Goal: Information Seeking & Learning: Stay updated

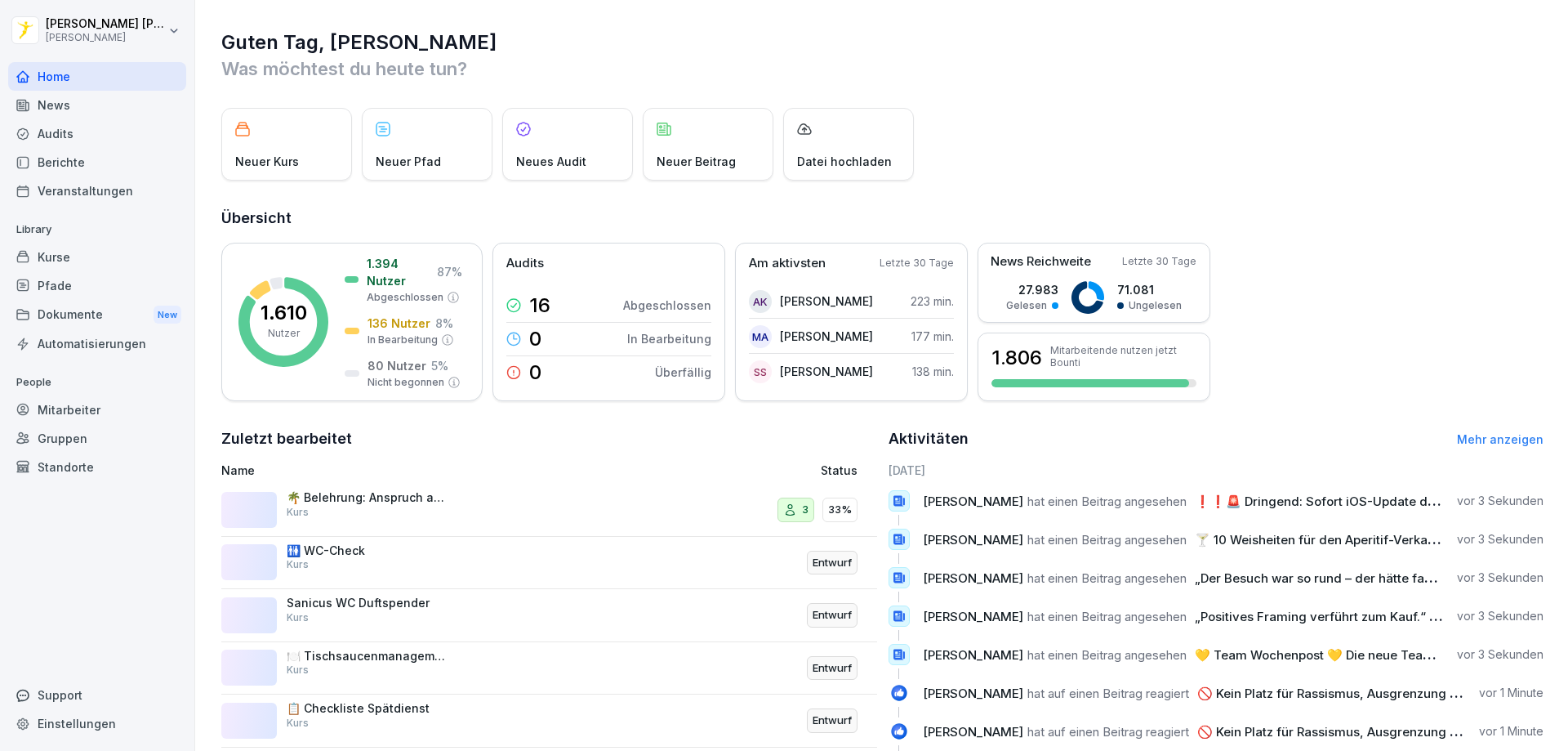
click at [60, 104] on div "News" at bounding box center [96, 104] width 178 height 29
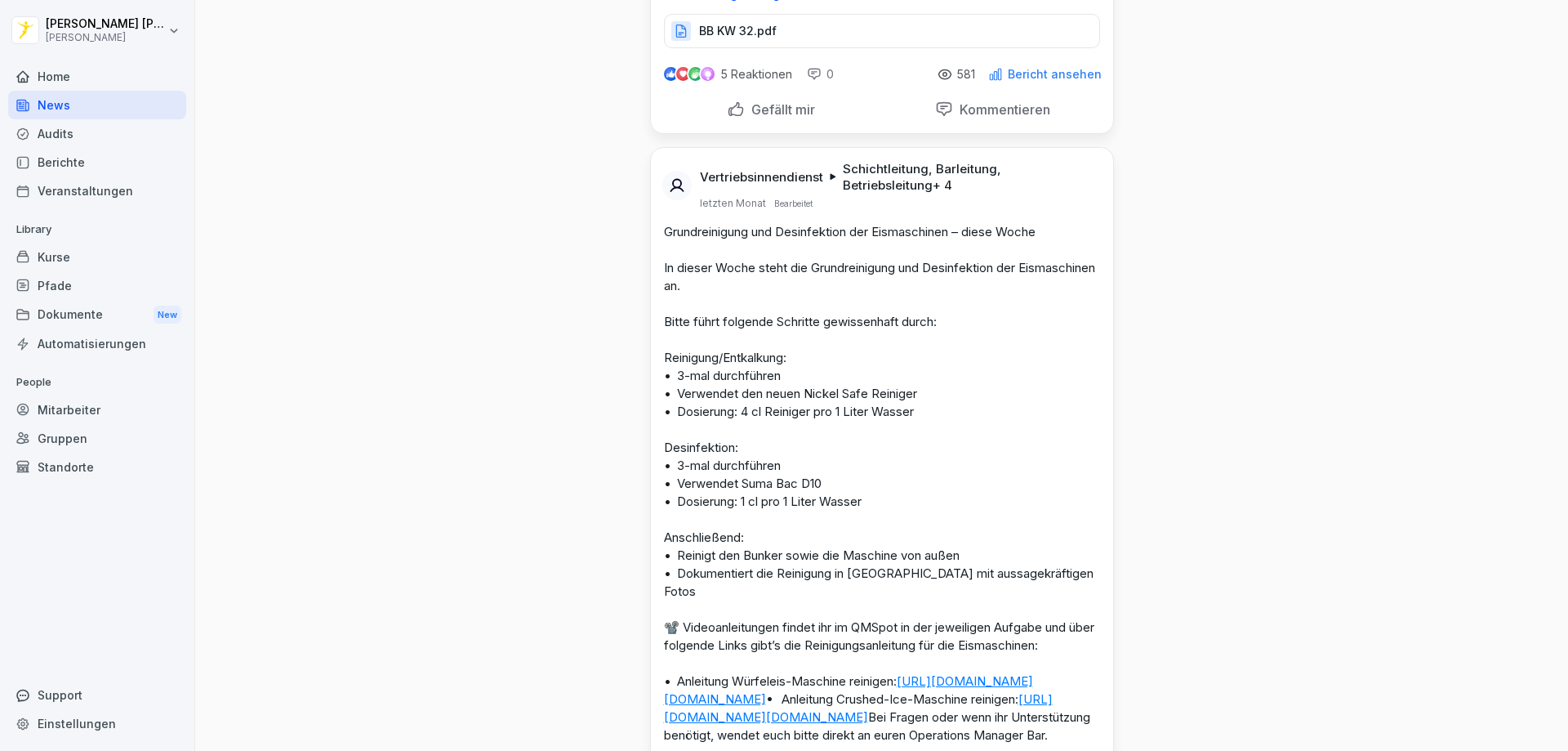
scroll to position [47057, 0]
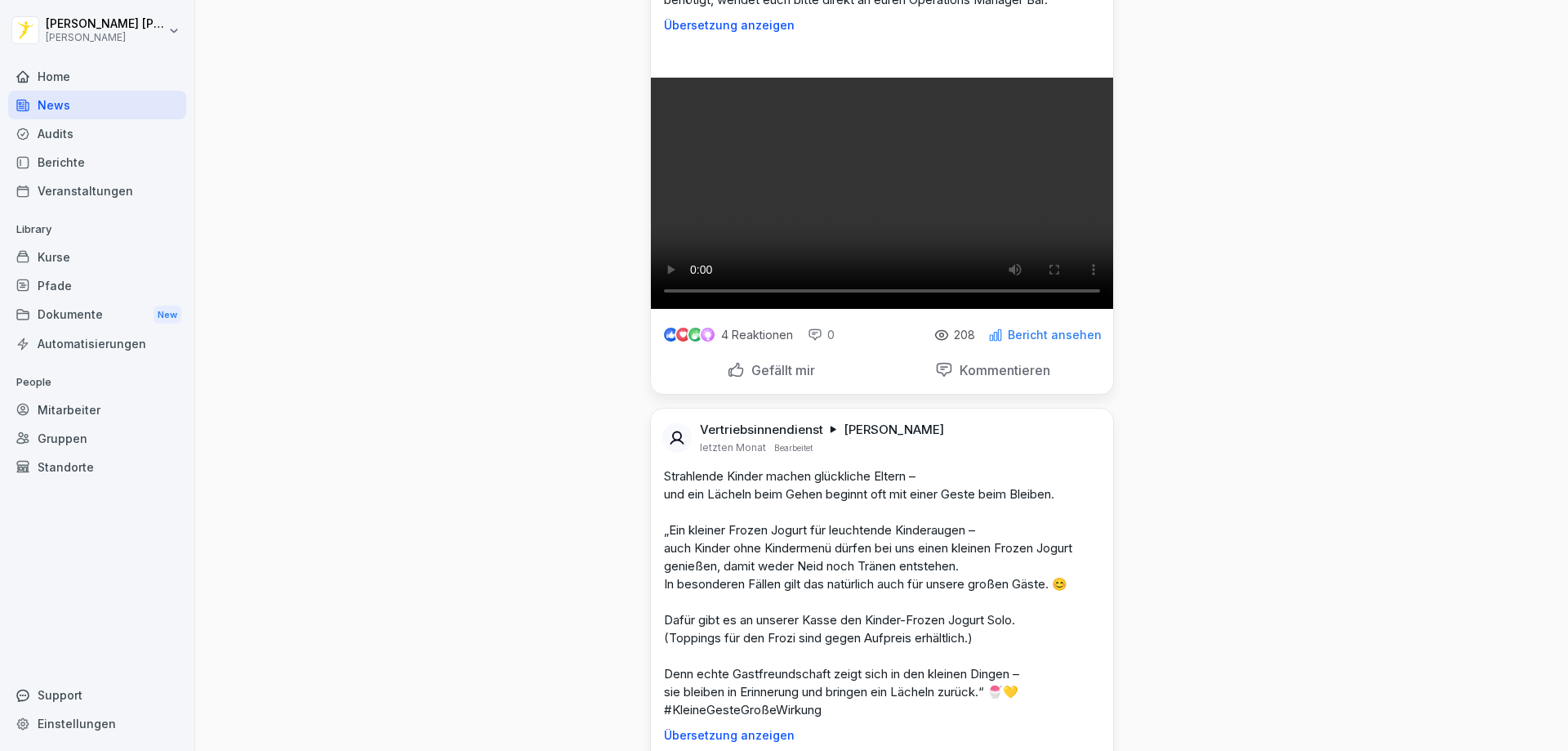
click at [170, 33] on html "[PERSON_NAME] [PERSON_NAME] Home News Audits Berichte Veranstaltungen Library K…" at bounding box center [784, 375] width 1568 height 751
click at [172, 33] on html "[PERSON_NAME] [PERSON_NAME] Home News Audits Berichte Veranstaltungen Library K…" at bounding box center [784, 375] width 1568 height 751
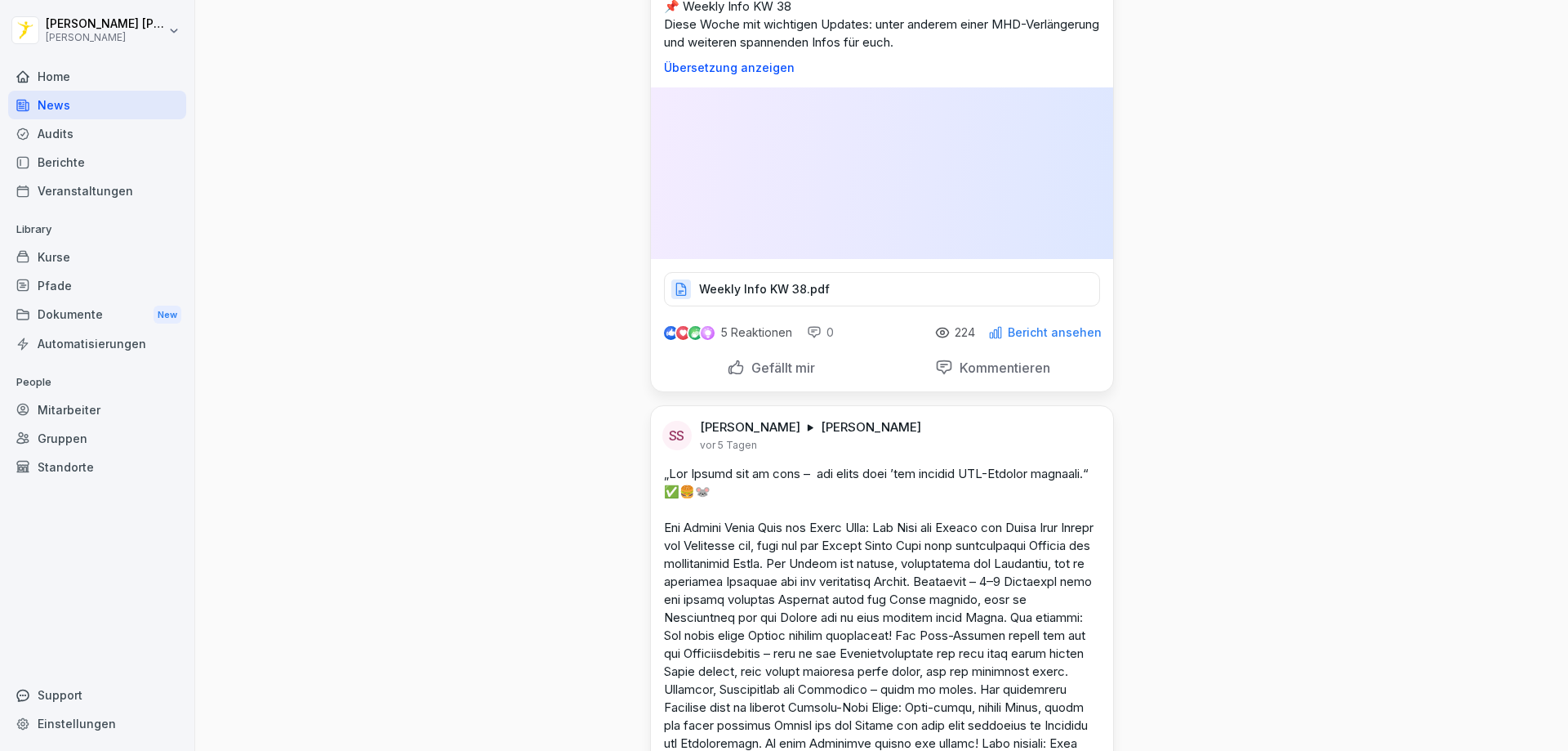
scroll to position [5067, 0]
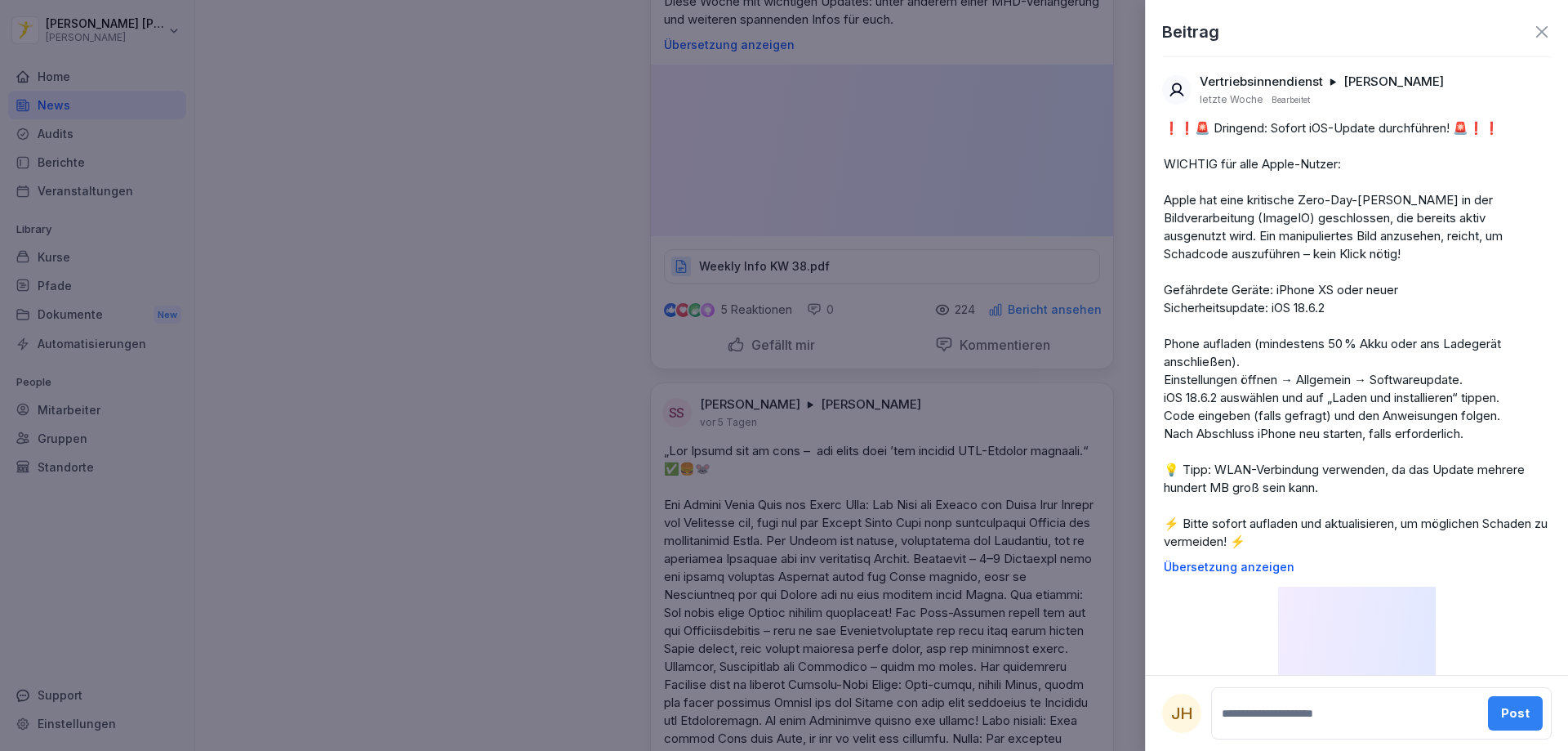
click at [1353, 593] on img at bounding box center [1356, 731] width 156 height 290
click at [1533, 33] on icon at bounding box center [1542, 31] width 20 height 20
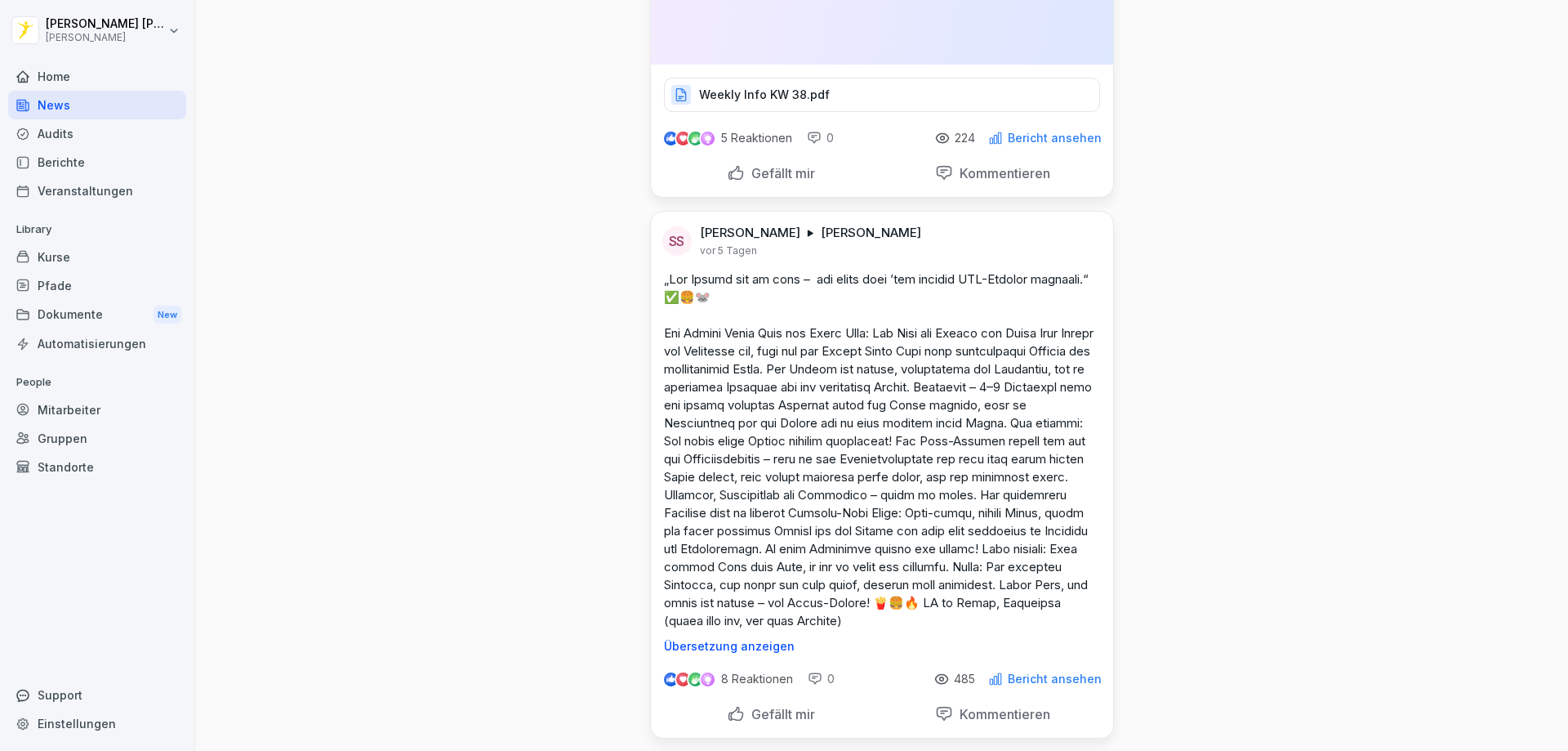
scroll to position [5312, 0]
